Goal: Task Accomplishment & Management: Manage account settings

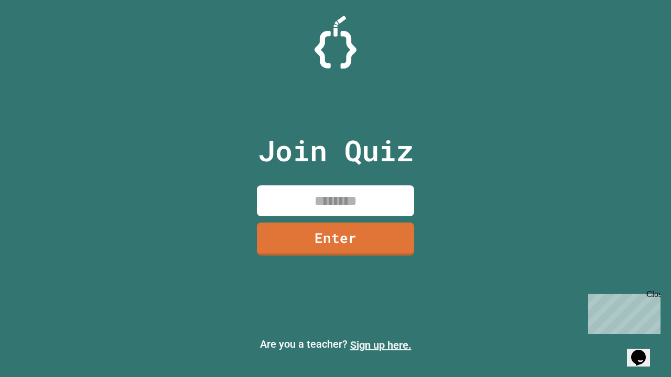
click at [381, 345] on link "Sign up here." at bounding box center [380, 345] width 61 height 13
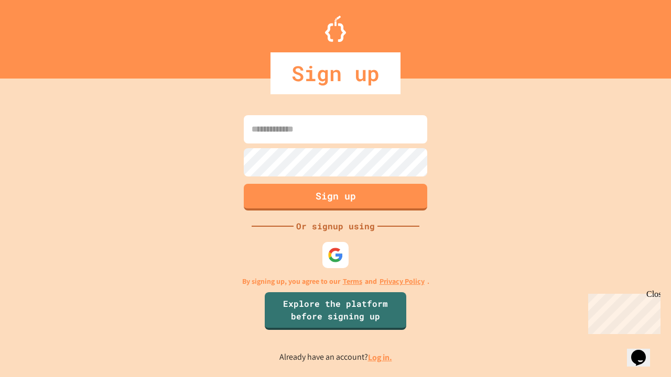
click at [381, 357] on link "Log in." at bounding box center [380, 357] width 24 height 11
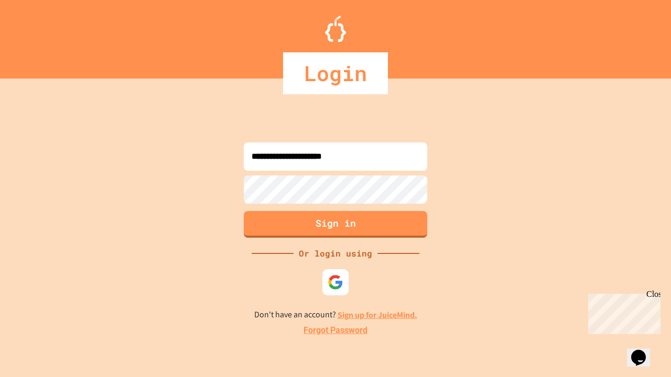
type input "**********"
